Goal: Information Seeking & Learning: Learn about a topic

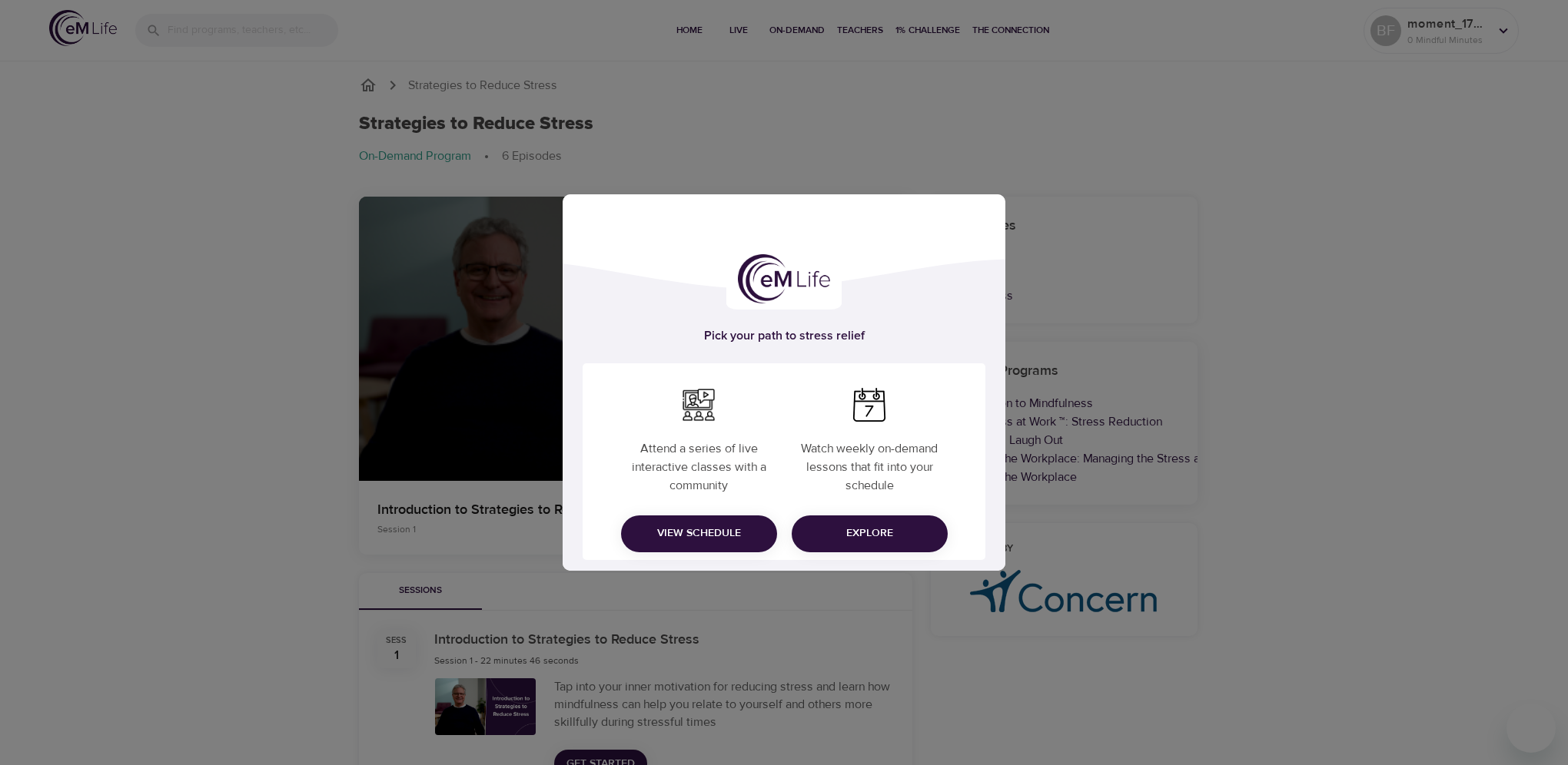
click at [858, 535] on span "Explore" at bounding box center [870, 533] width 132 height 19
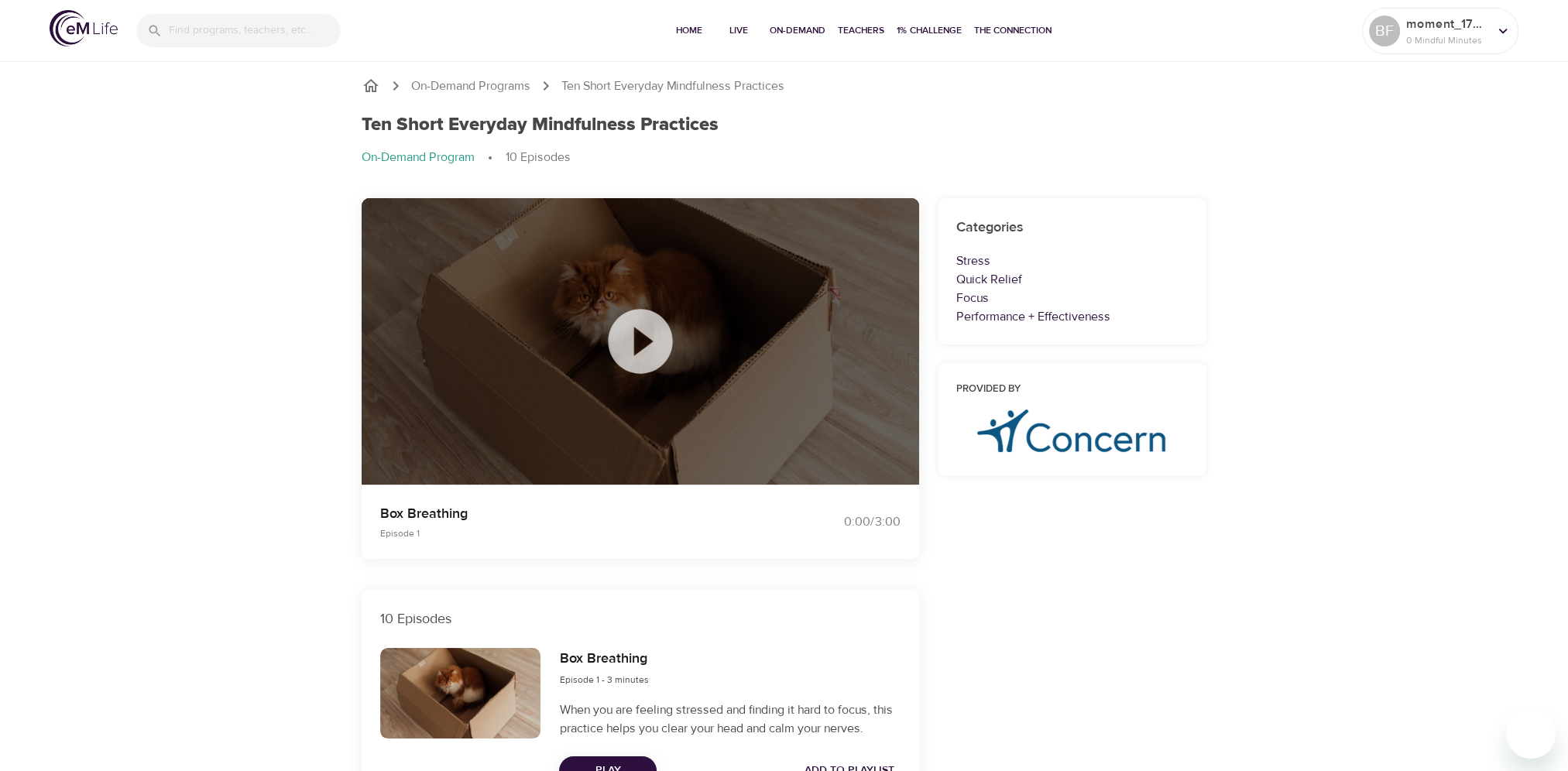
click at [621, 345] on icon at bounding box center [640, 341] width 64 height 64
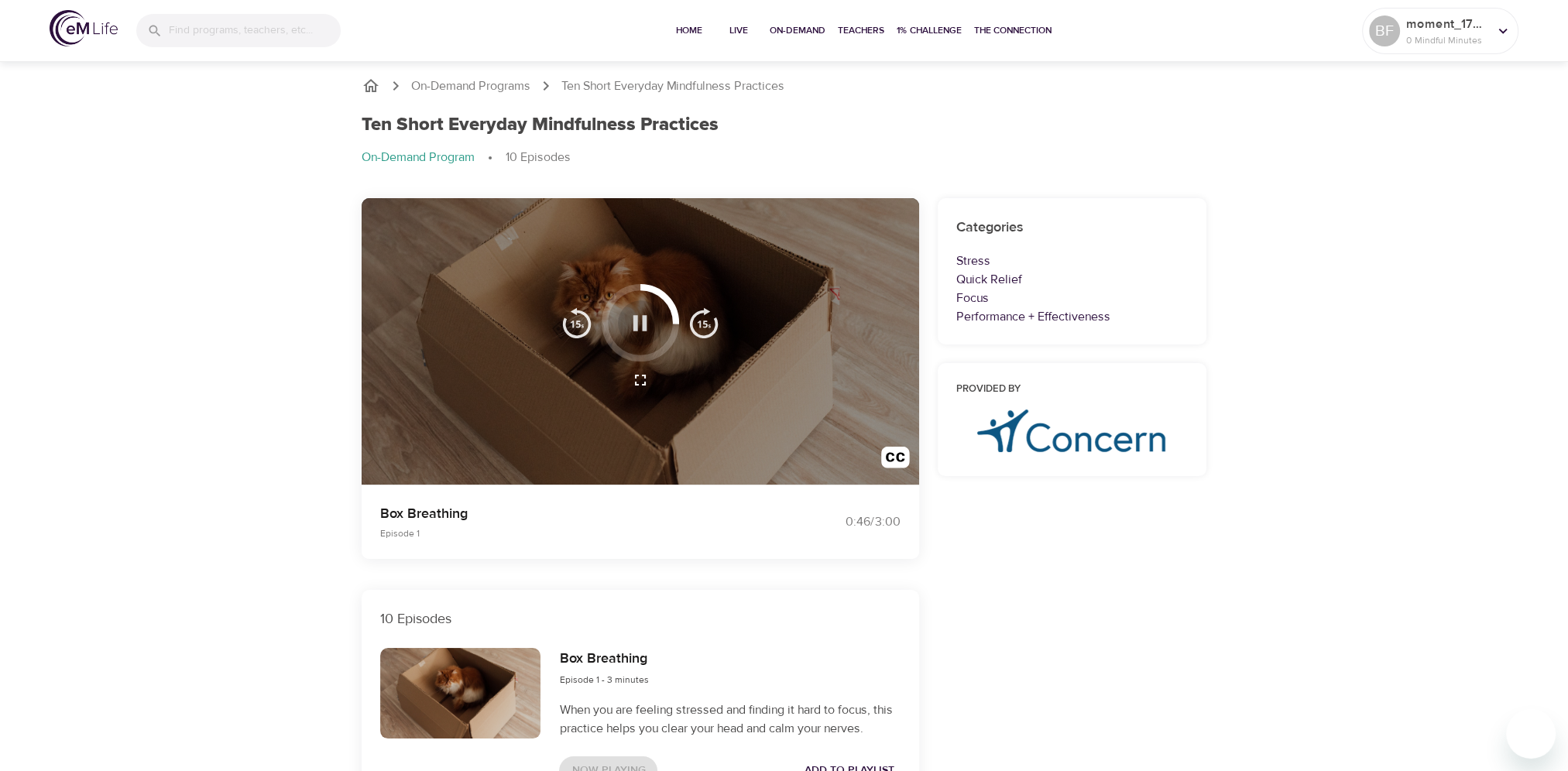
click at [647, 326] on icon "button" at bounding box center [640, 324] width 27 height 27
